Goal: Information Seeking & Learning: Learn about a topic

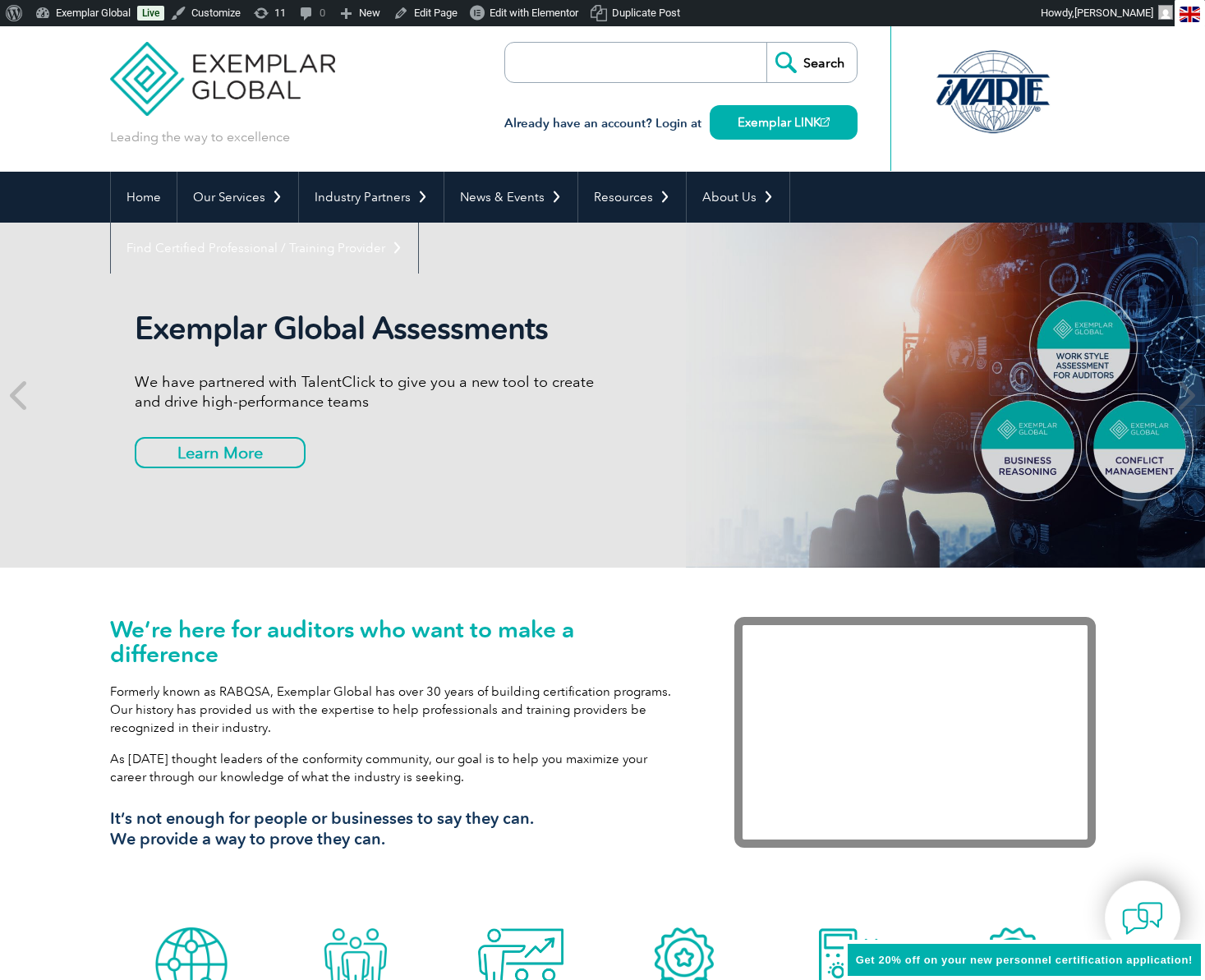
scroll to position [13, 0]
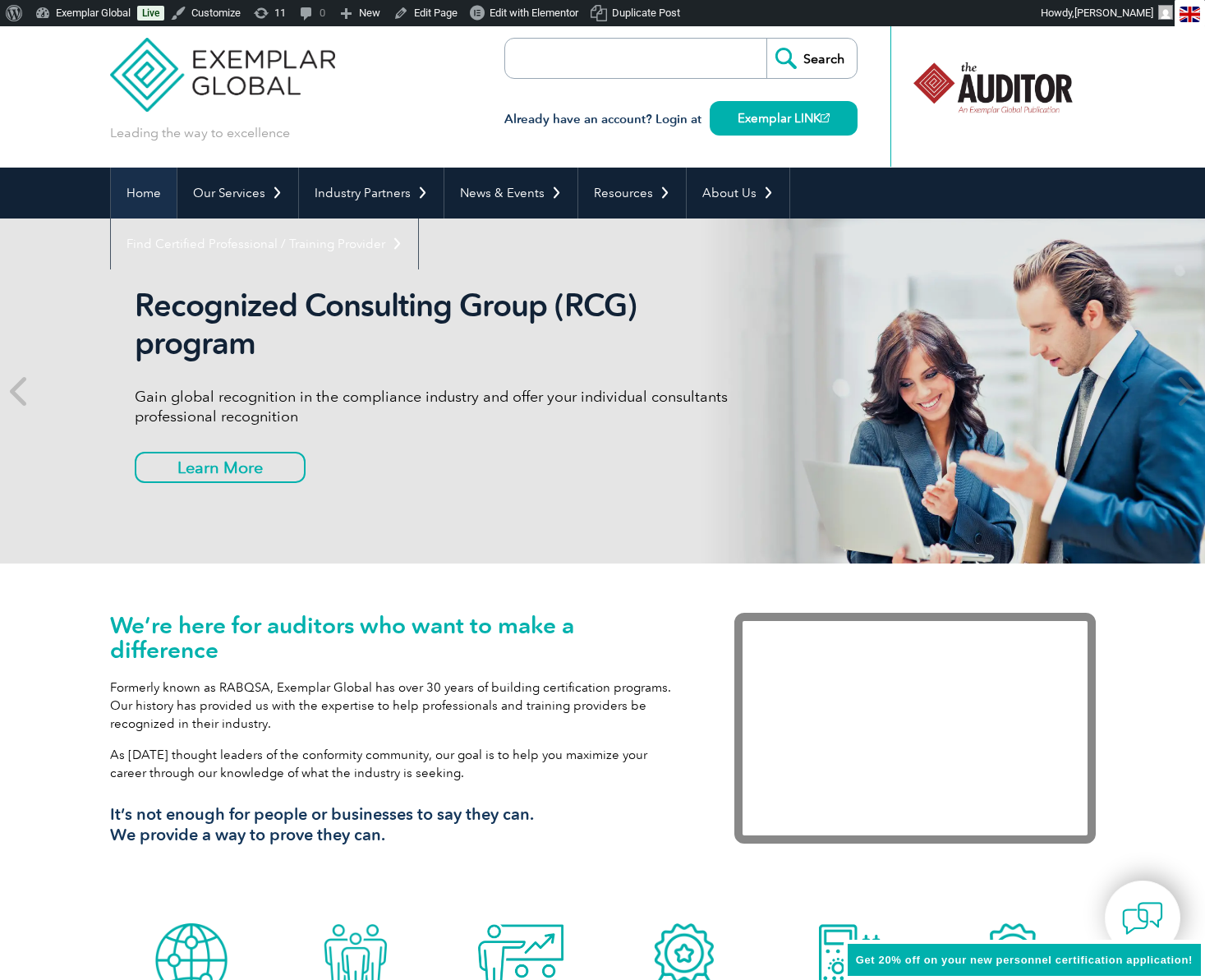
drag, startPoint x: 147, startPoint y: 187, endPoint x: 173, endPoint y: 198, distance: 28.2
click at [147, 187] on link "Home" at bounding box center [143, 192] width 66 height 50
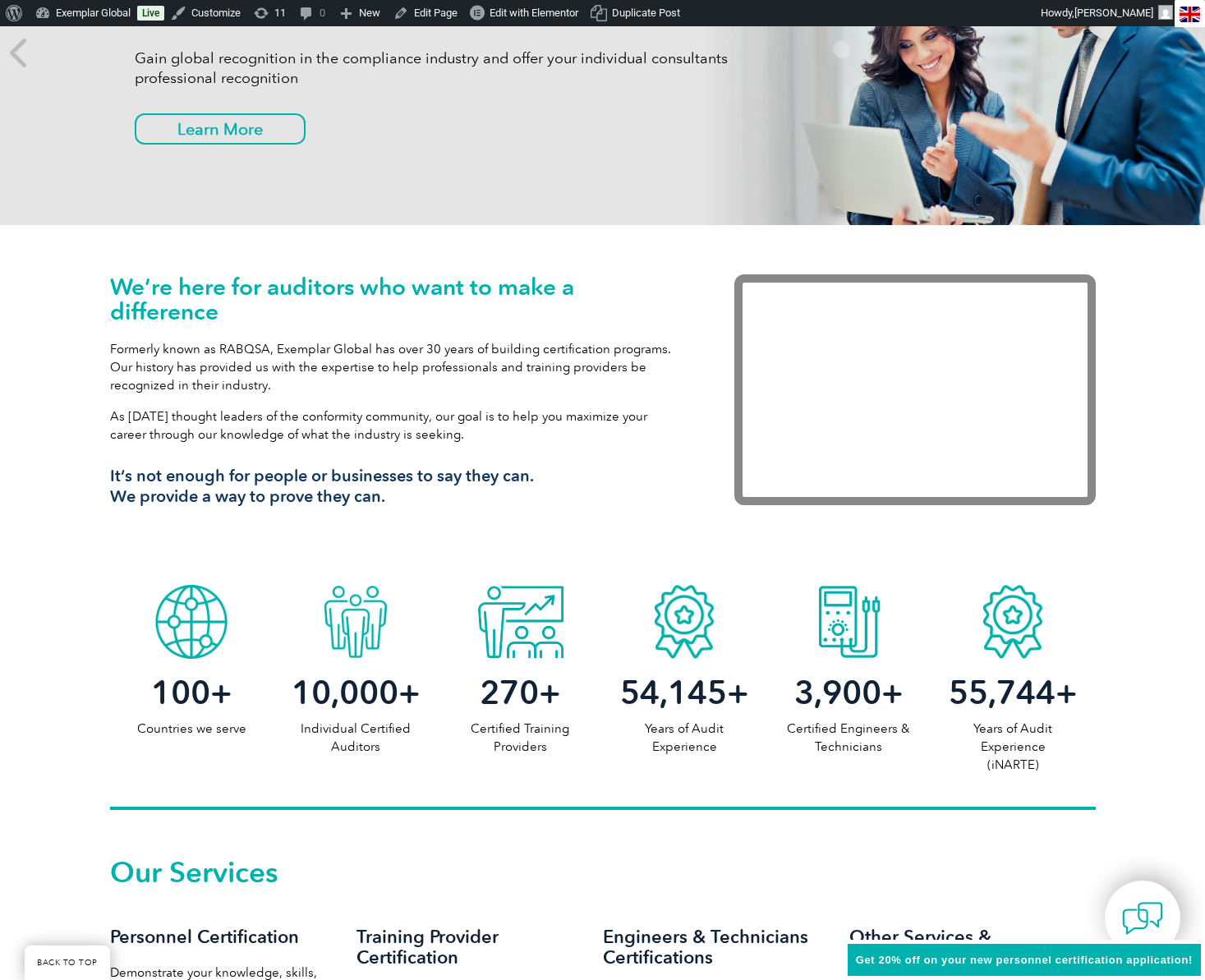
scroll to position [783, 0]
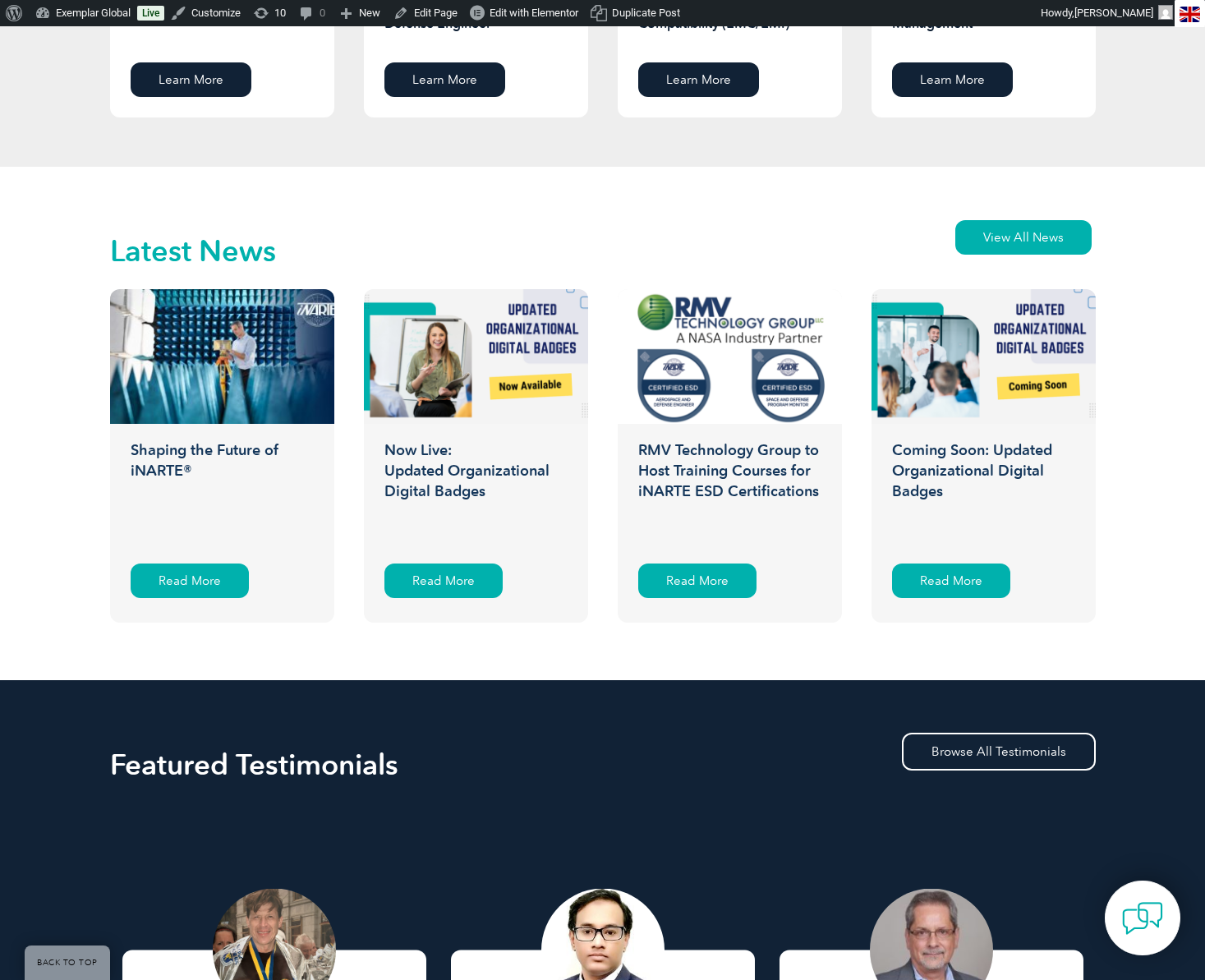
scroll to position [2433, 0]
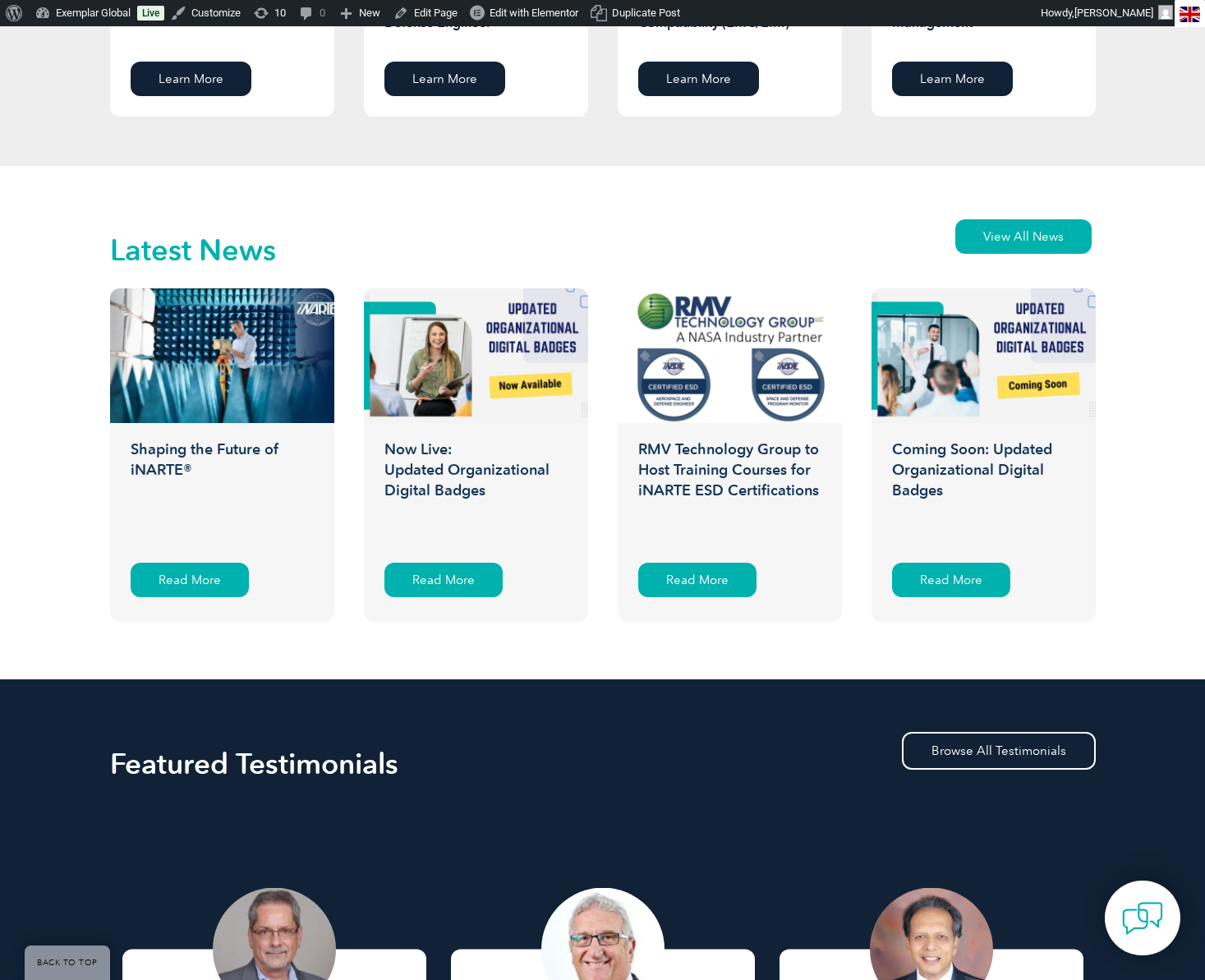
click at [224, 450] on h3 "Shaping the Future of iNARTE®" at bounding box center [222, 492] width 224 height 107
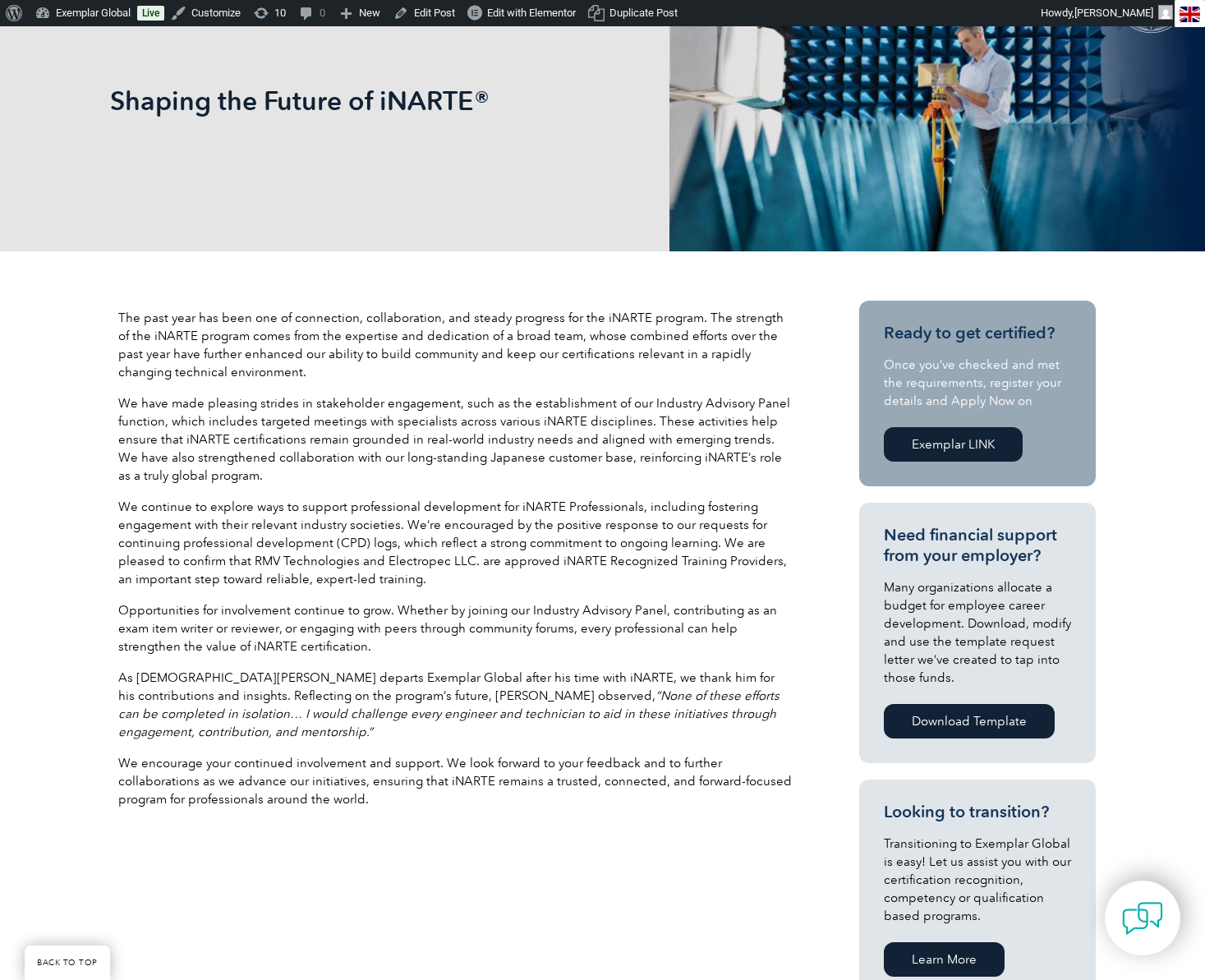
scroll to position [284, 0]
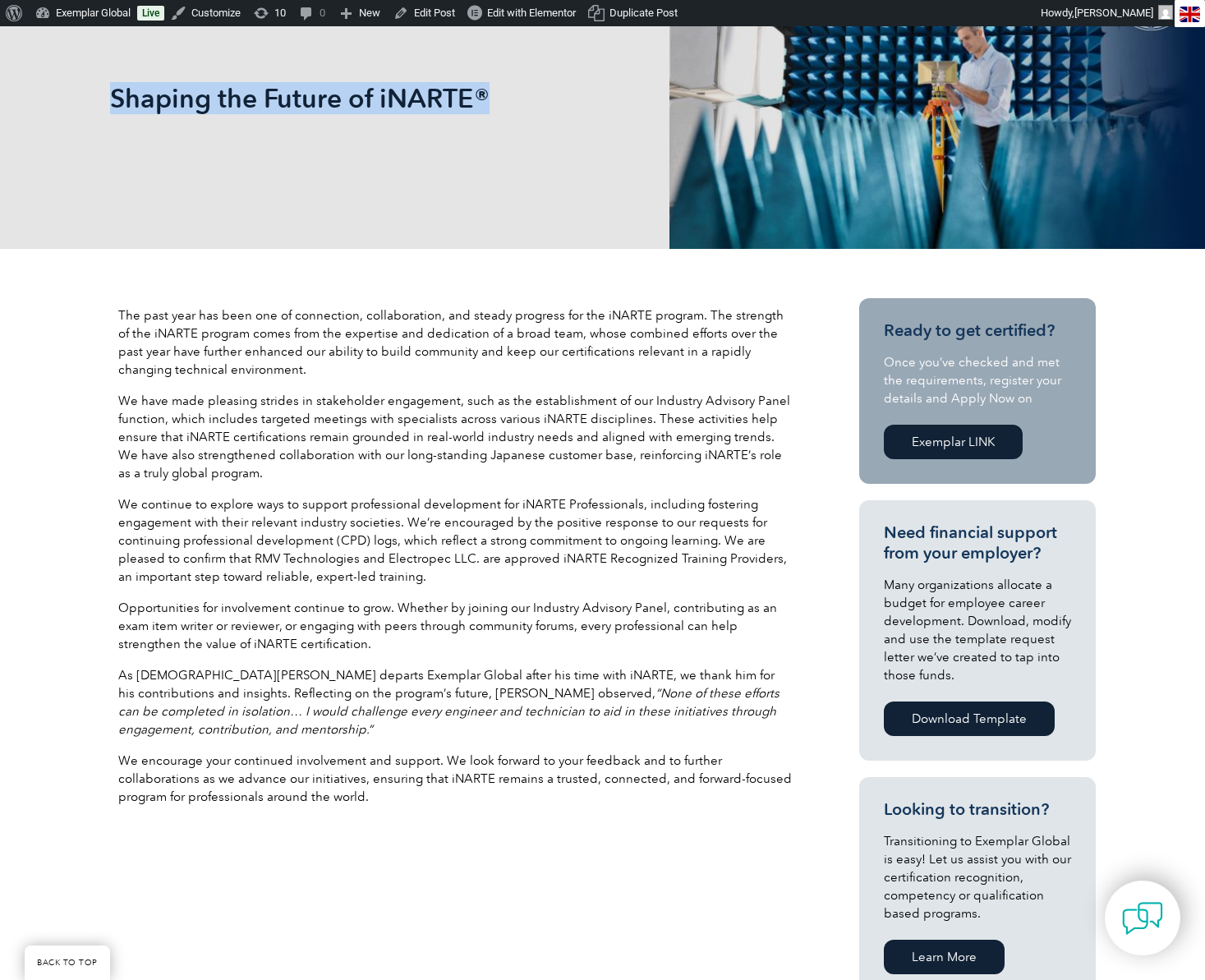
drag, startPoint x: 501, startPoint y: 100, endPoint x: 114, endPoint y: 87, distance: 387.2
click at [114, 87] on h1 "Shaping the Future of iNARTE®" at bounding box center [426, 98] width 631 height 32
copy h1 "Shaping the Future of iNARTE®"
